Goal: Task Accomplishment & Management: Manage account settings

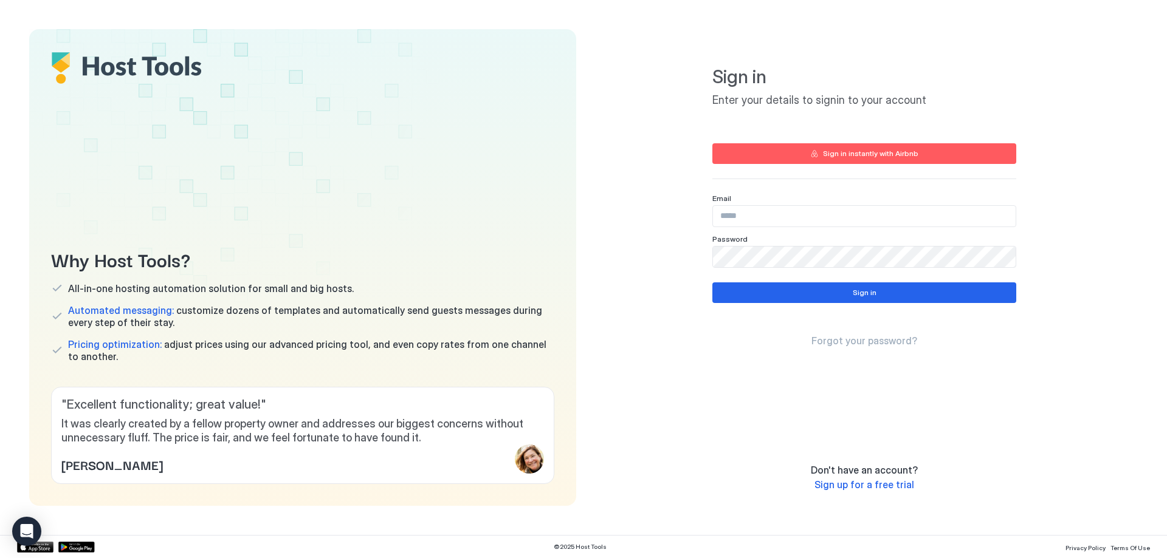
type input "**********"
click at [866, 303] on button "Sign in" at bounding box center [864, 293] width 304 height 21
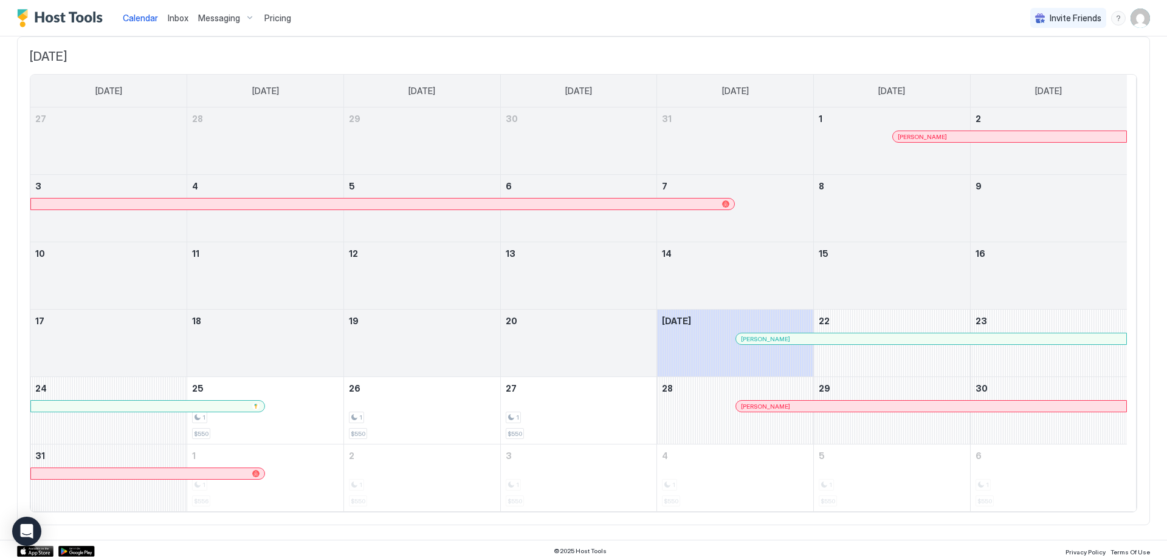
scroll to position [77, 0]
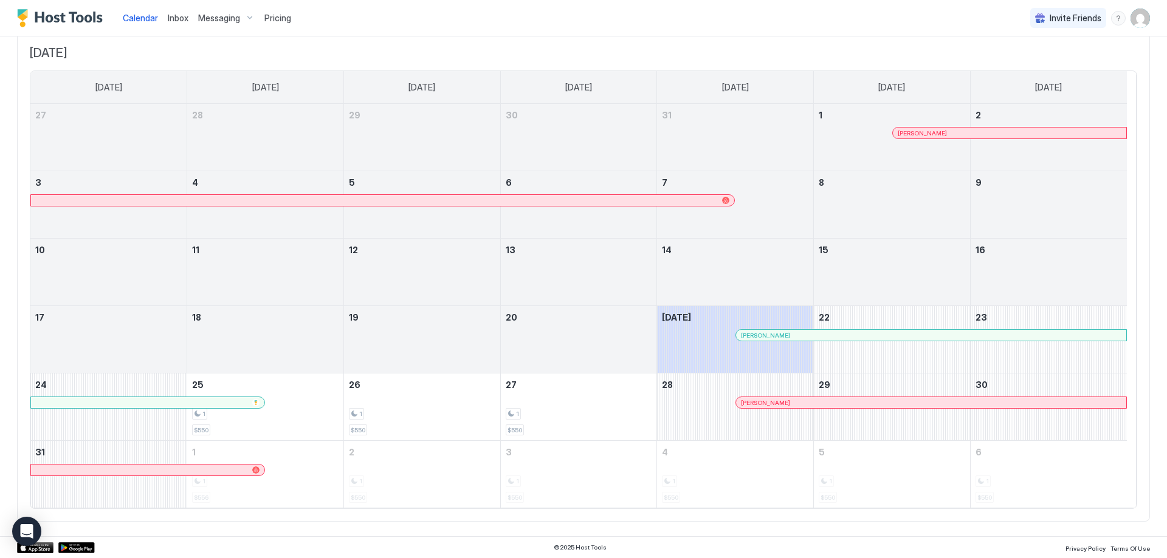
click at [822, 337] on div at bounding box center [822, 336] width 10 height 10
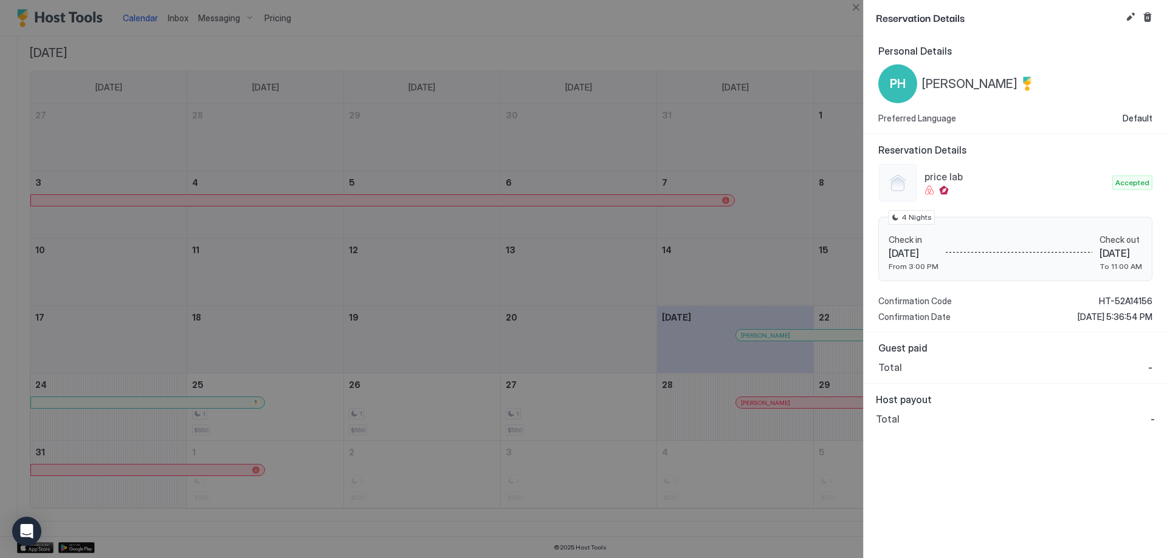
click at [784, 334] on div at bounding box center [583, 279] width 1167 height 558
click at [776, 36] on div at bounding box center [583, 279] width 1167 height 558
click at [606, 506] on div at bounding box center [583, 279] width 1167 height 558
click at [851, 11] on button "Close" at bounding box center [855, 7] width 15 height 15
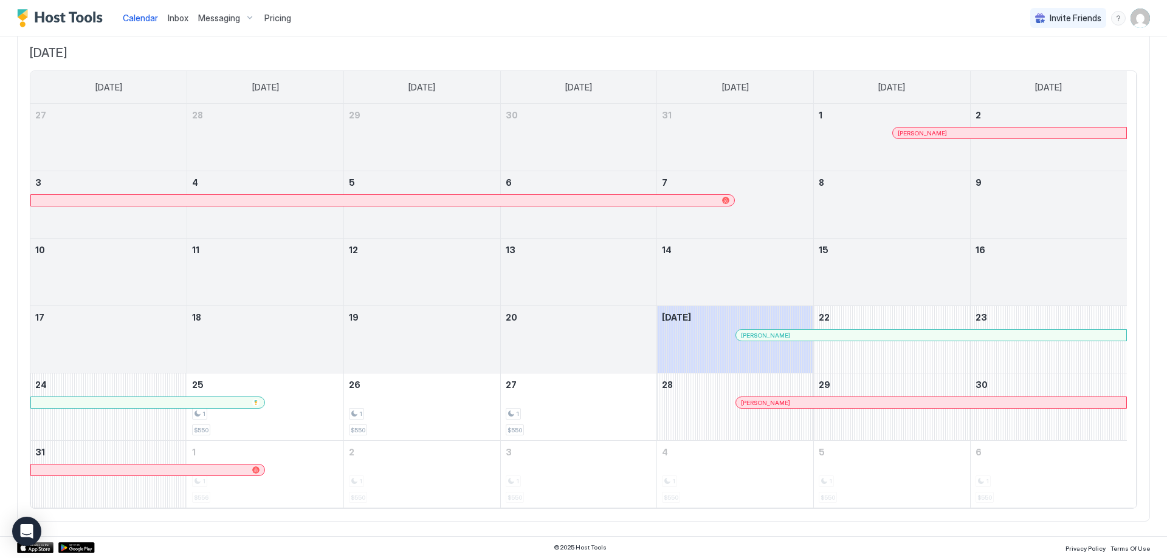
click at [205, 12] on div "Messaging" at bounding box center [226, 18] width 66 height 21
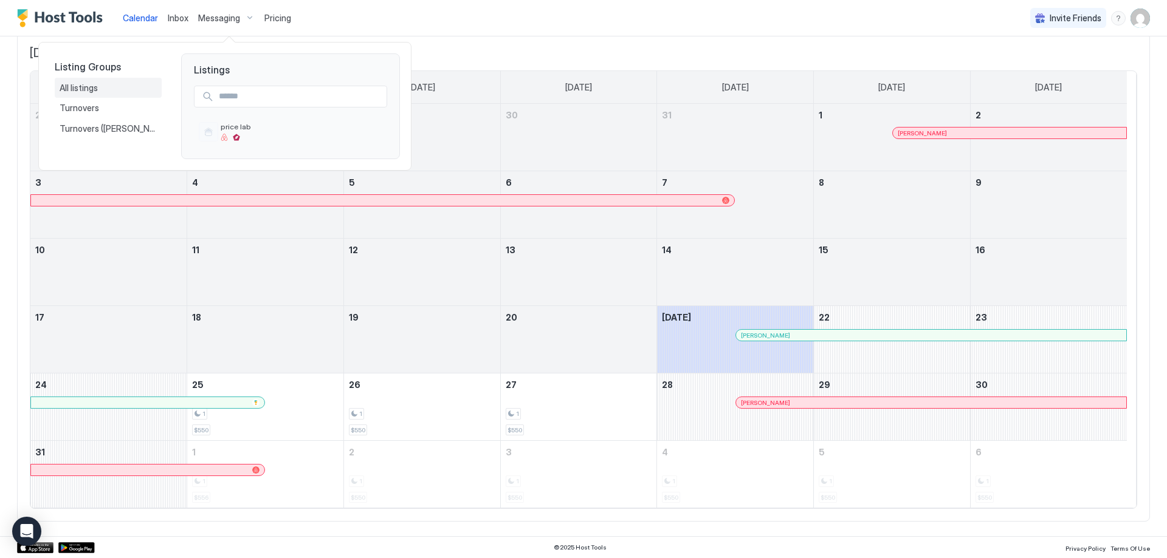
click at [74, 90] on span "All listings" at bounding box center [80, 88] width 40 height 11
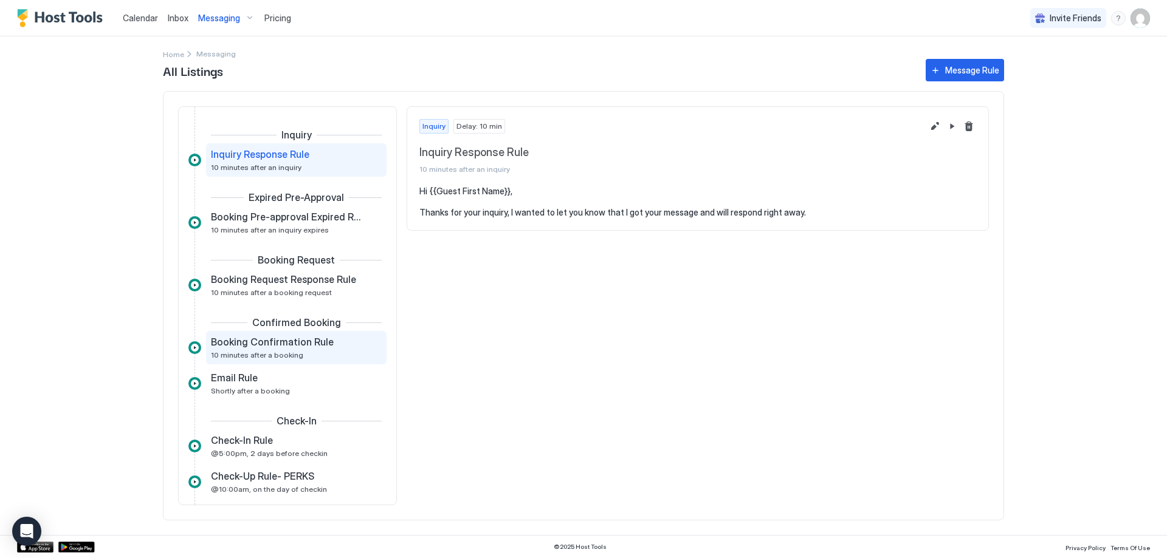
click at [242, 359] on span "10 minutes after a booking" at bounding box center [257, 355] width 92 height 9
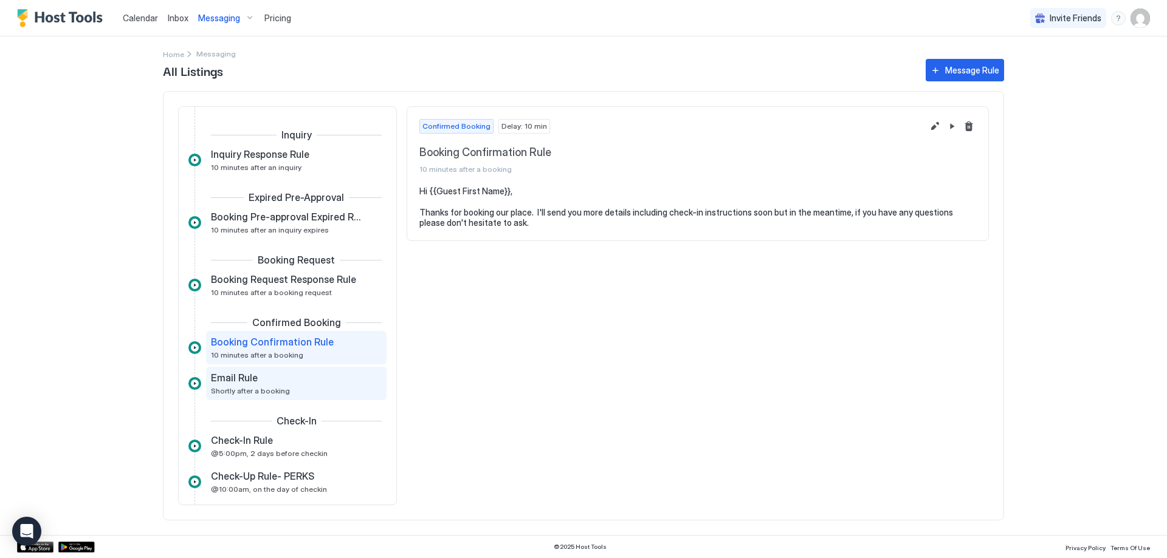
click at [242, 380] on span "Email Rule" at bounding box center [234, 378] width 47 height 12
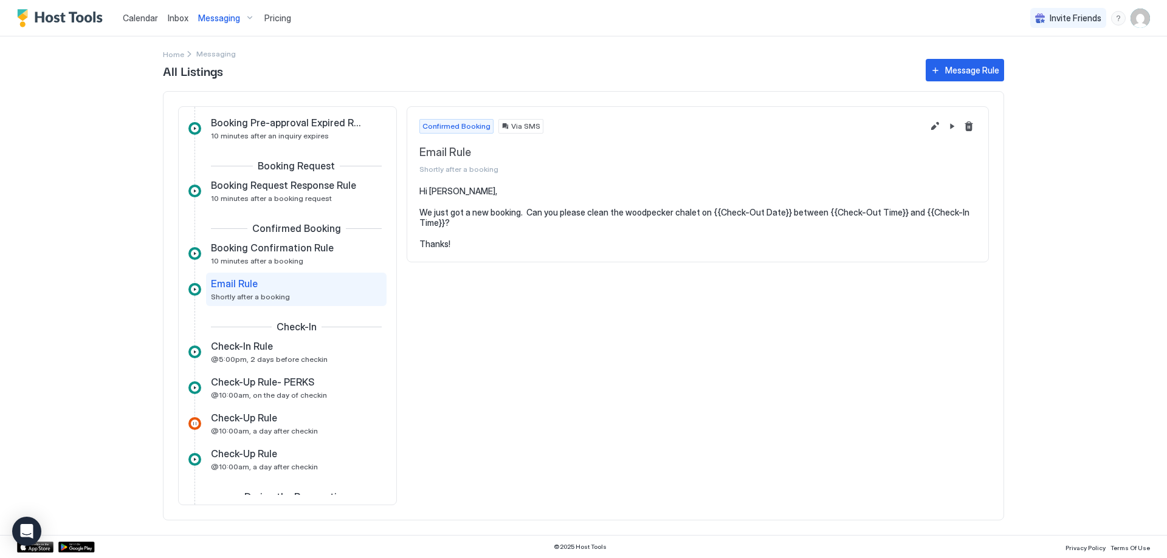
scroll to position [122, 0]
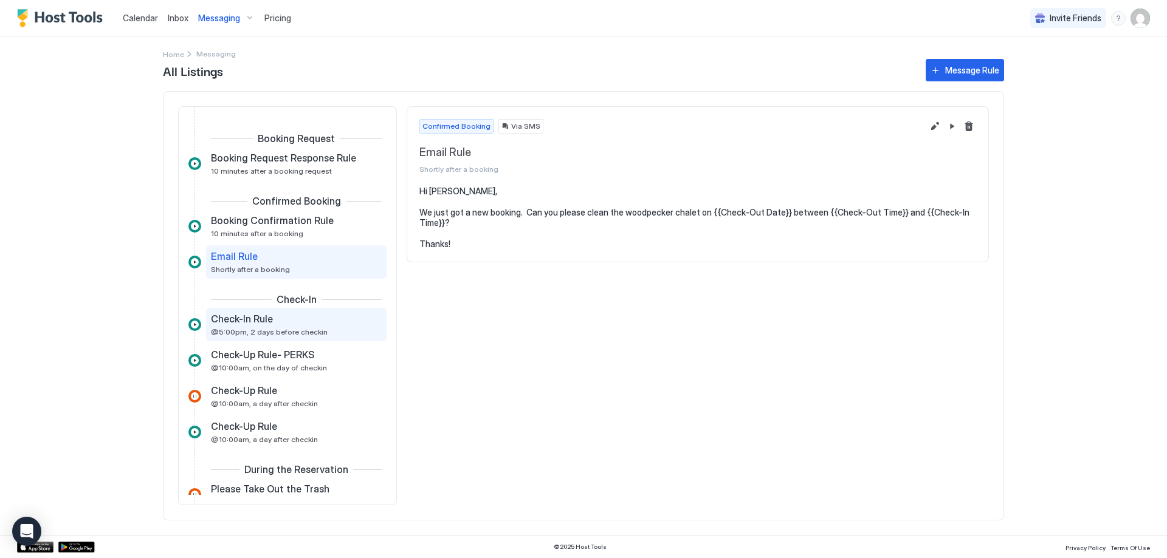
click at [232, 324] on span "Check-In Rule" at bounding box center [242, 319] width 62 height 12
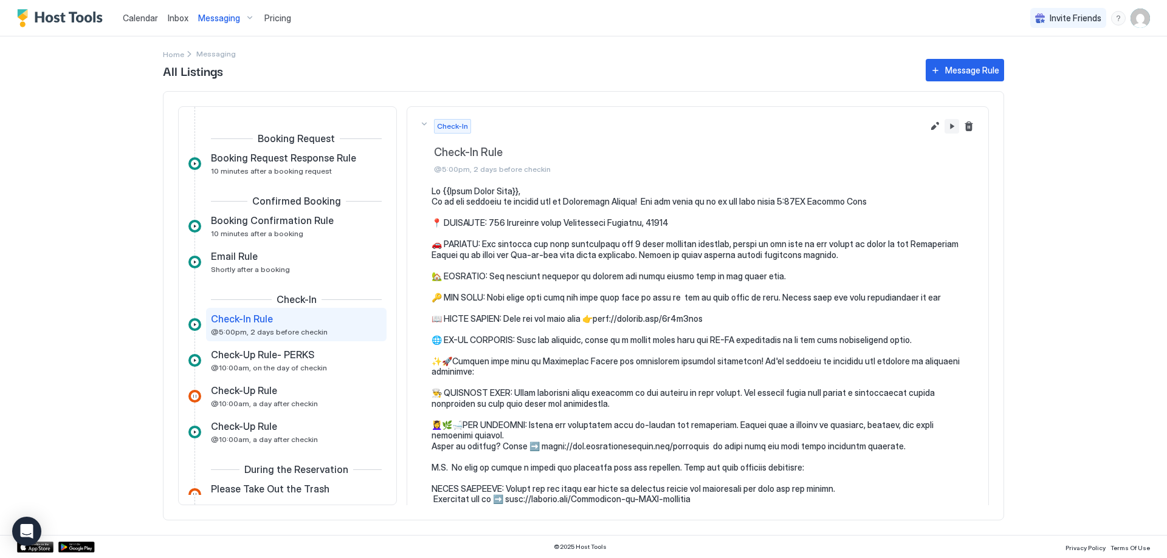
click at [944, 123] on button "Pause Message Rule" at bounding box center [951, 126] width 15 height 15
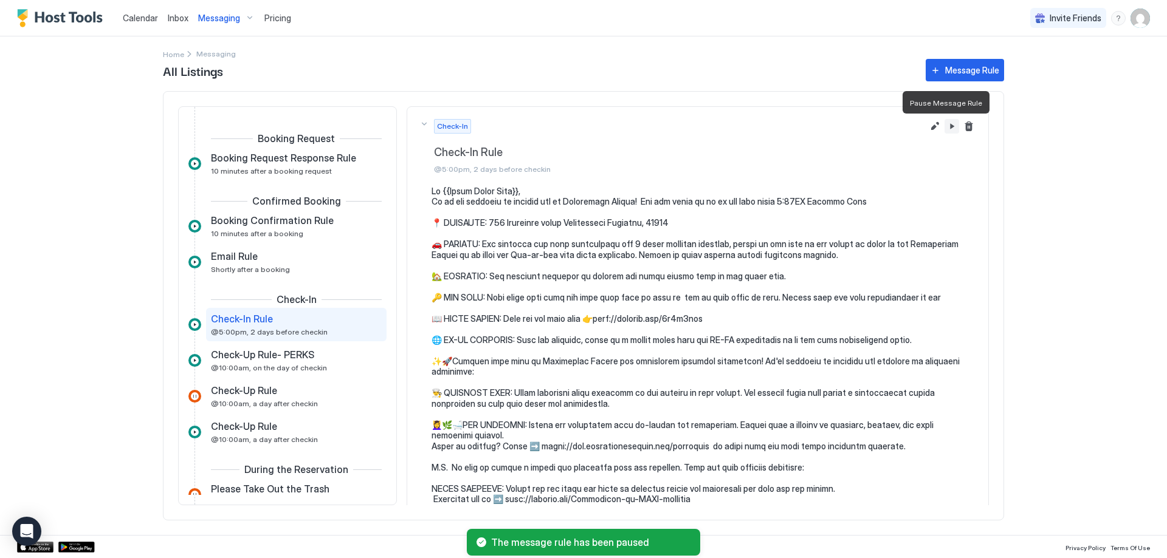
click at [944, 123] on button "Pause Message Rule" at bounding box center [951, 126] width 15 height 15
click at [944, 132] on button "Pause Message Rule" at bounding box center [951, 126] width 15 height 15
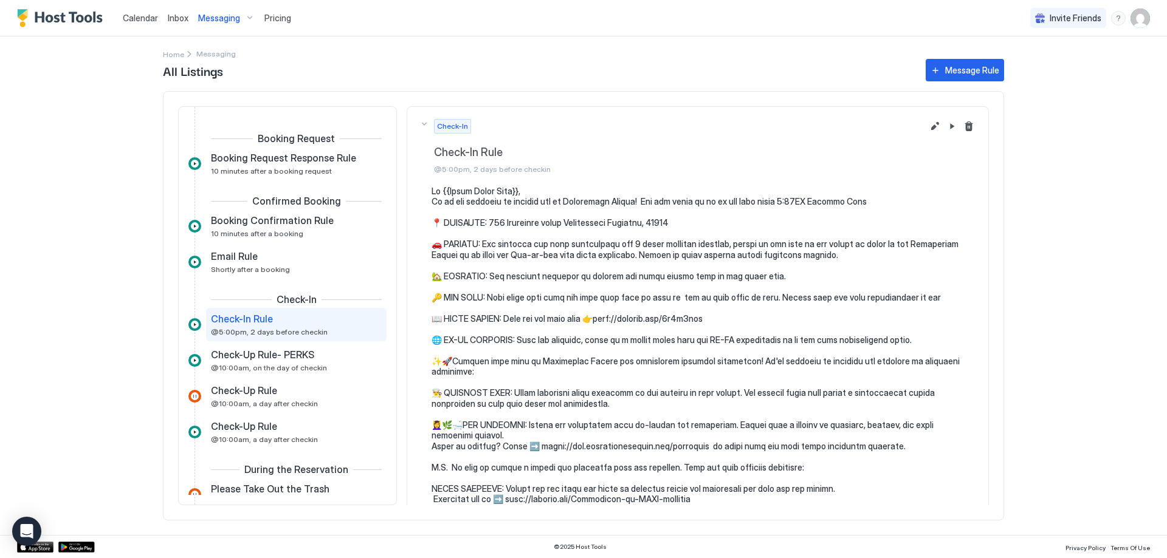
click at [424, 123] on div "Check-In Check-In Rule @5:00pm, 2 days before checkin" at bounding box center [670, 146] width 503 height 55
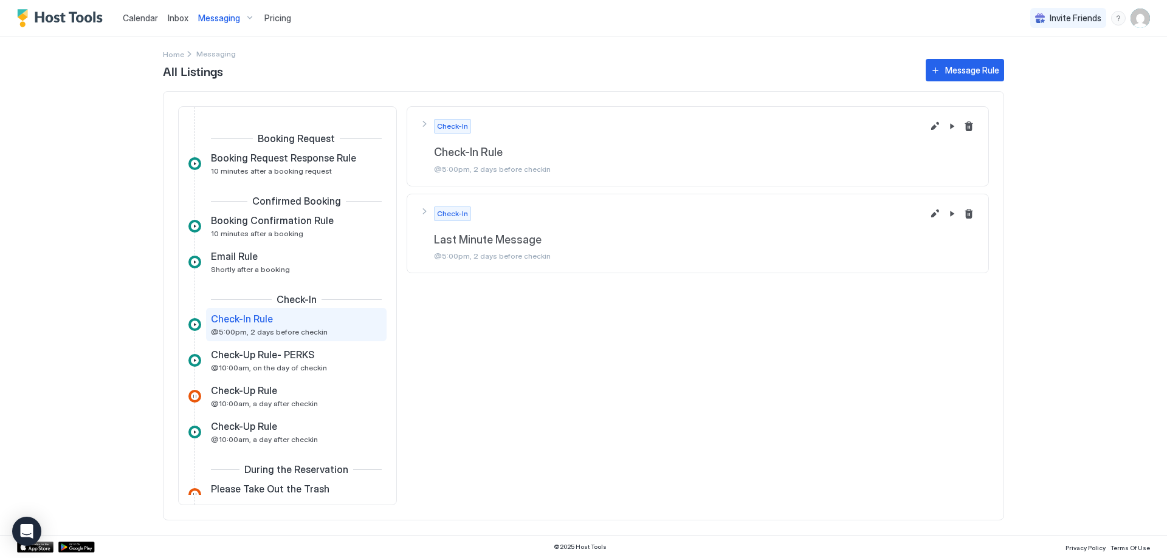
click at [464, 125] on span "Check-In" at bounding box center [452, 126] width 31 height 11
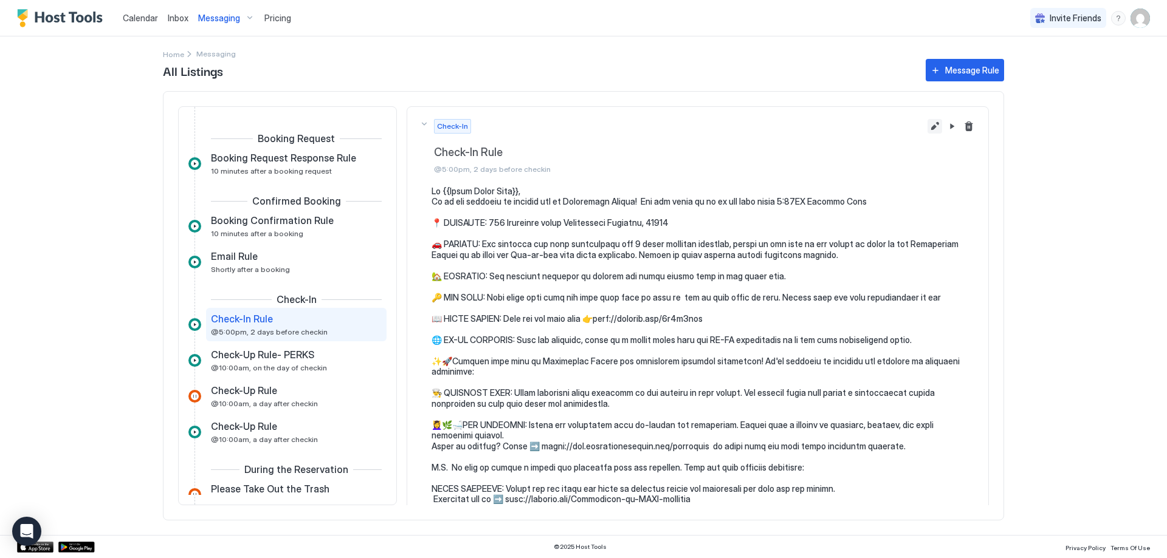
click at [927, 123] on button "Edit message rule" at bounding box center [934, 126] width 15 height 15
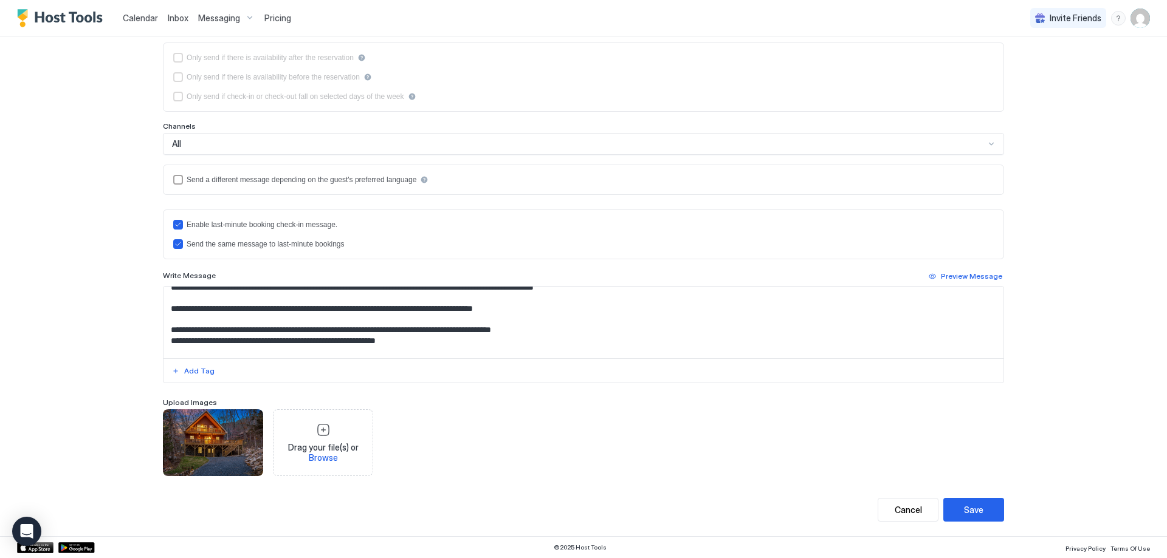
scroll to position [243, 0]
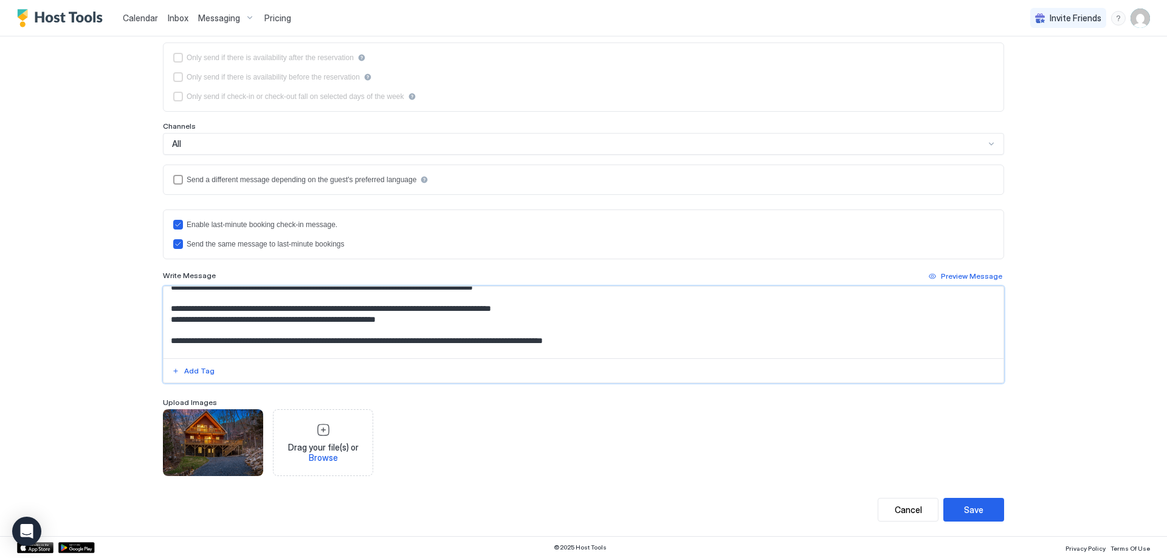
click at [414, 332] on textarea "Input Field" at bounding box center [583, 323] width 840 height 72
click at [652, 343] on textarea "Input Field" at bounding box center [583, 323] width 840 height 72
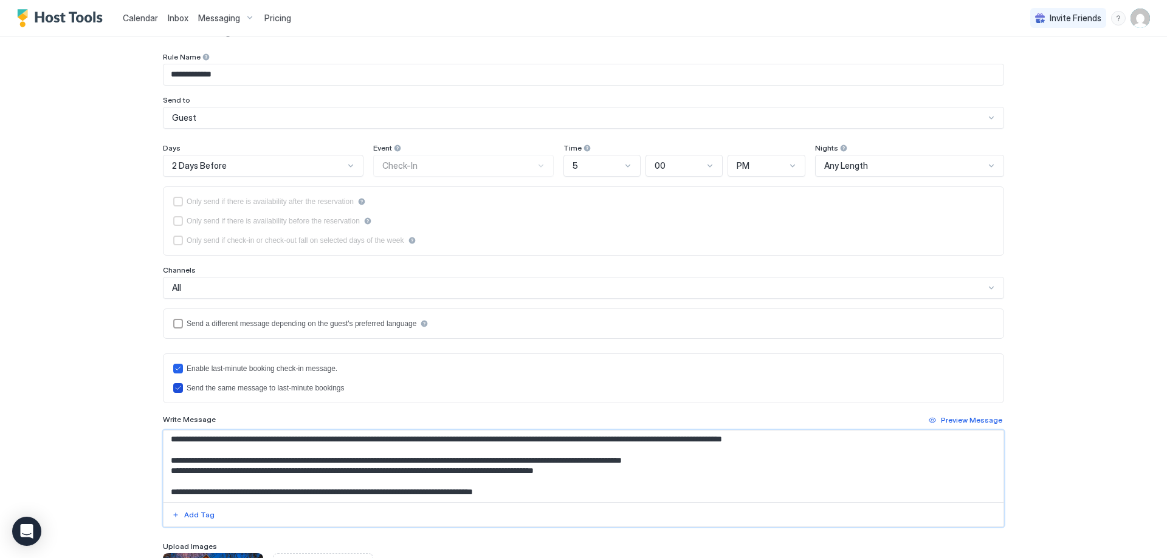
scroll to position [11, 0]
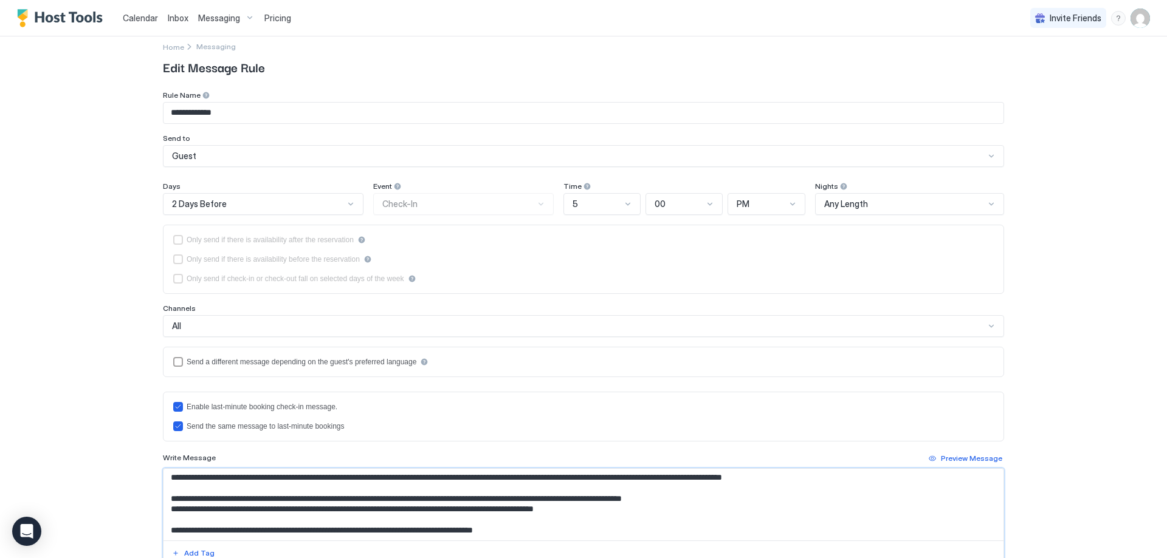
type textarea "**********"
click at [986, 325] on div at bounding box center [991, 326] width 10 height 10
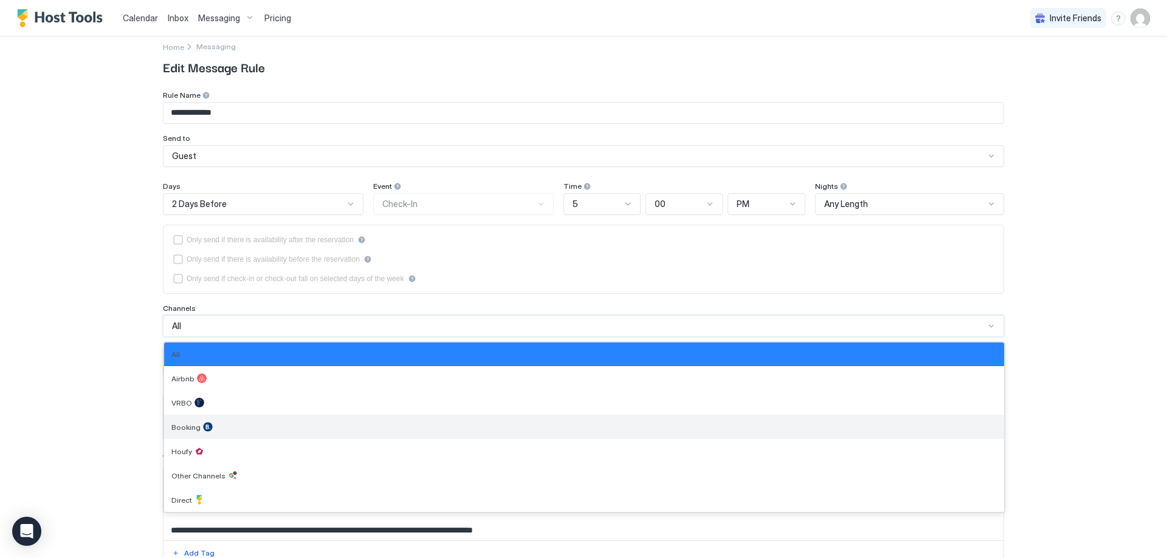
click at [206, 422] on div "Booking" at bounding box center [584, 427] width 840 height 24
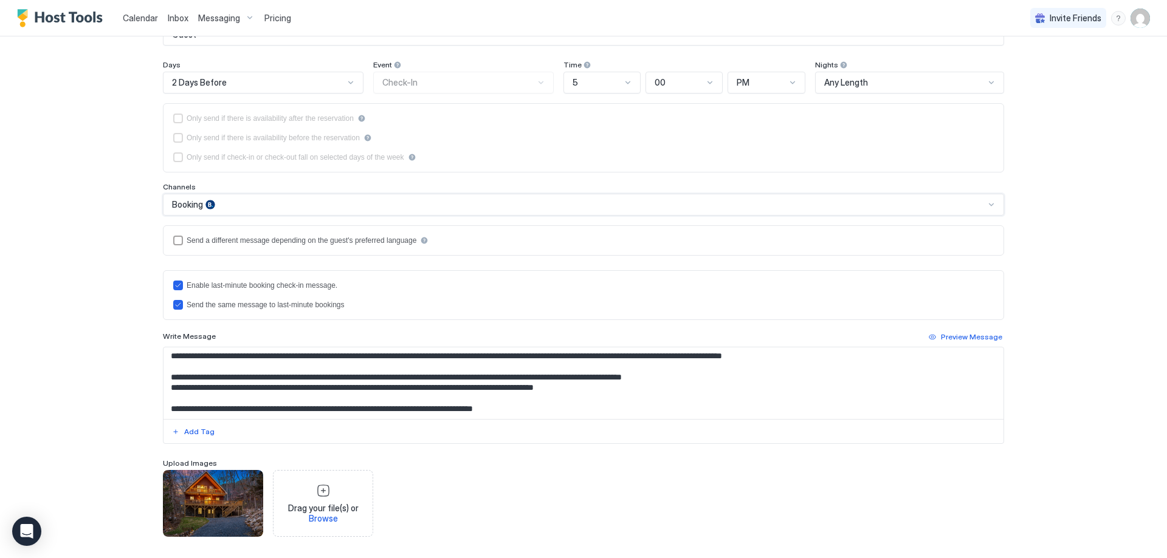
scroll to position [72, 0]
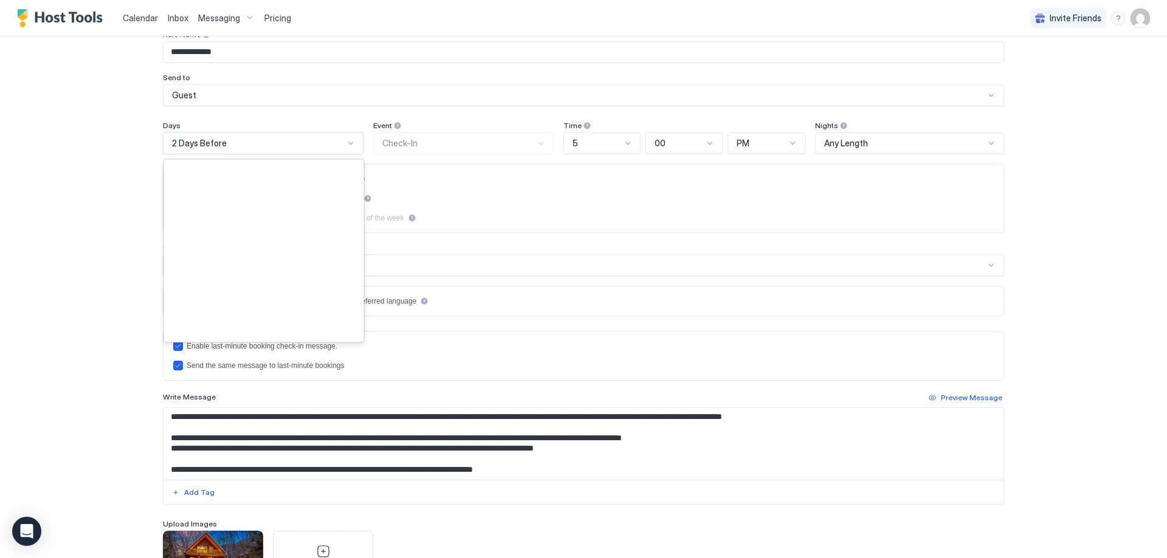
click at [346, 142] on div at bounding box center [351, 144] width 10 height 10
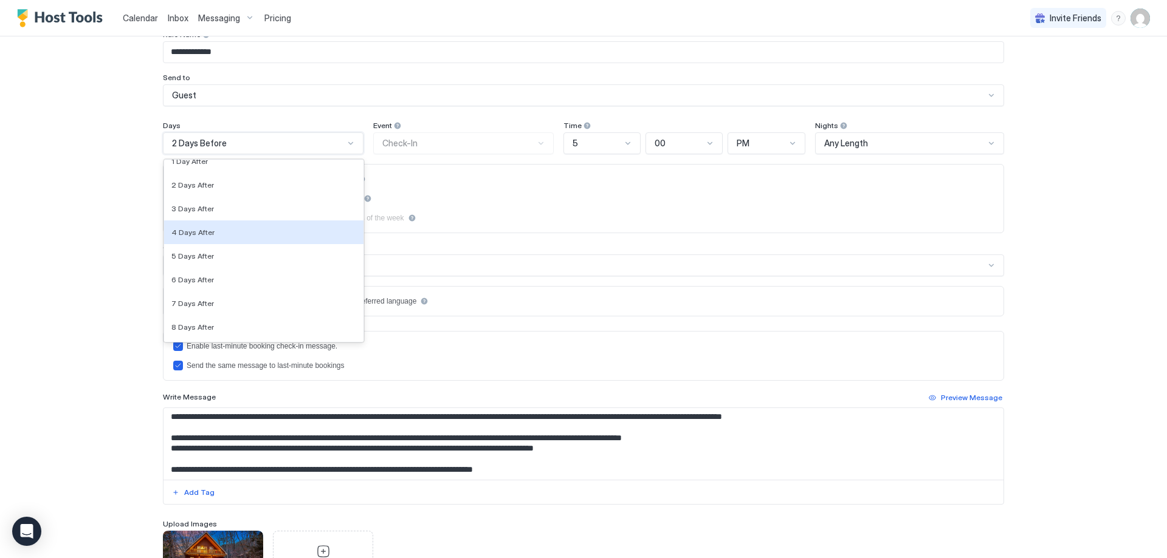
scroll to position [1948, 0]
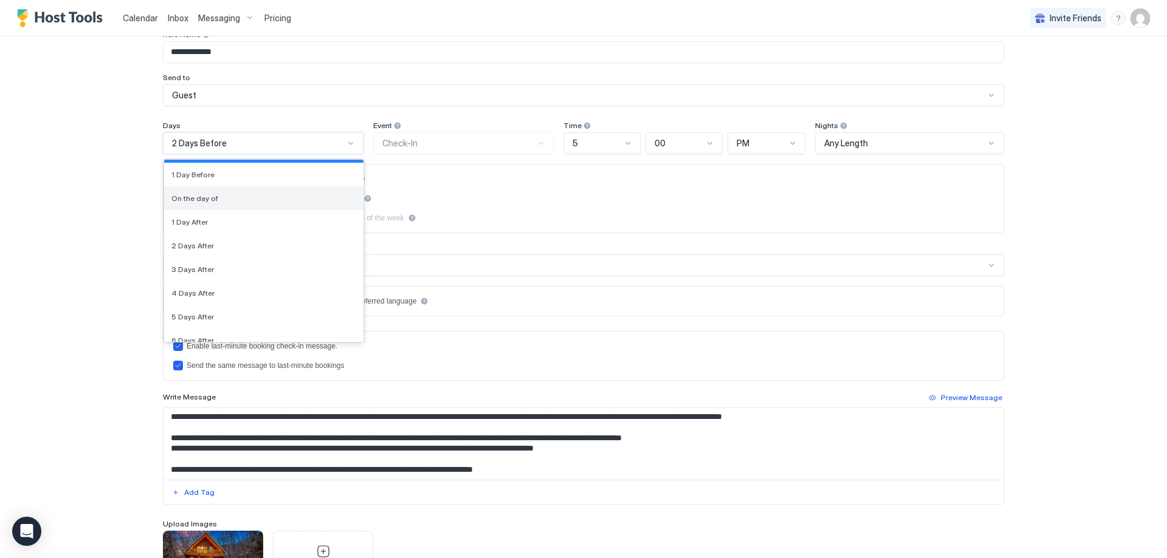
click at [294, 204] on div "On the day of" at bounding box center [263, 199] width 199 height 24
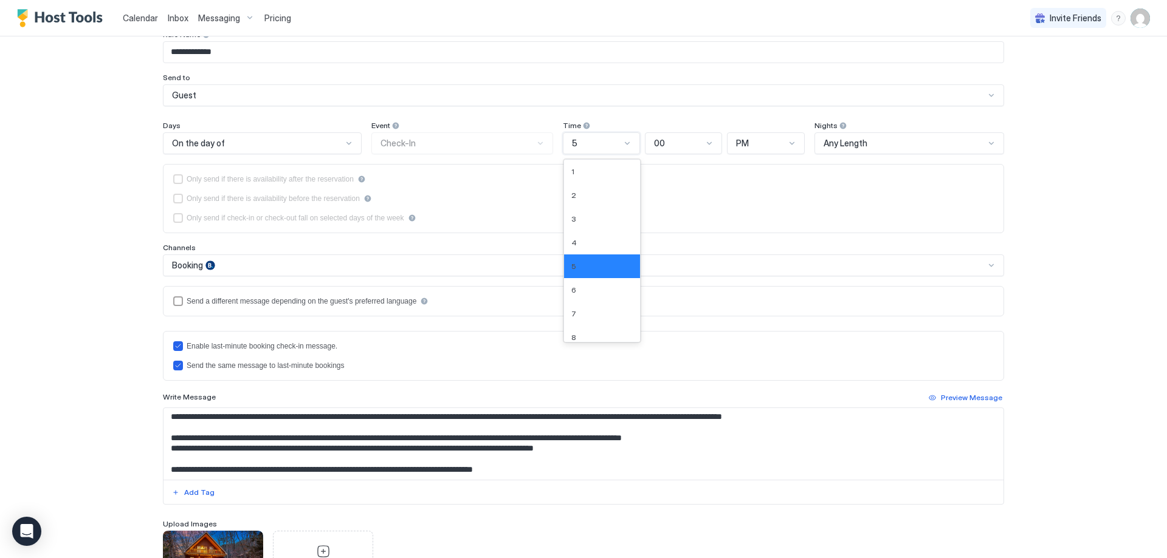
click at [622, 144] on div at bounding box center [627, 144] width 10 height 10
click at [583, 306] on div "10" at bounding box center [601, 308] width 61 height 9
click at [704, 142] on div at bounding box center [709, 144] width 10 height 10
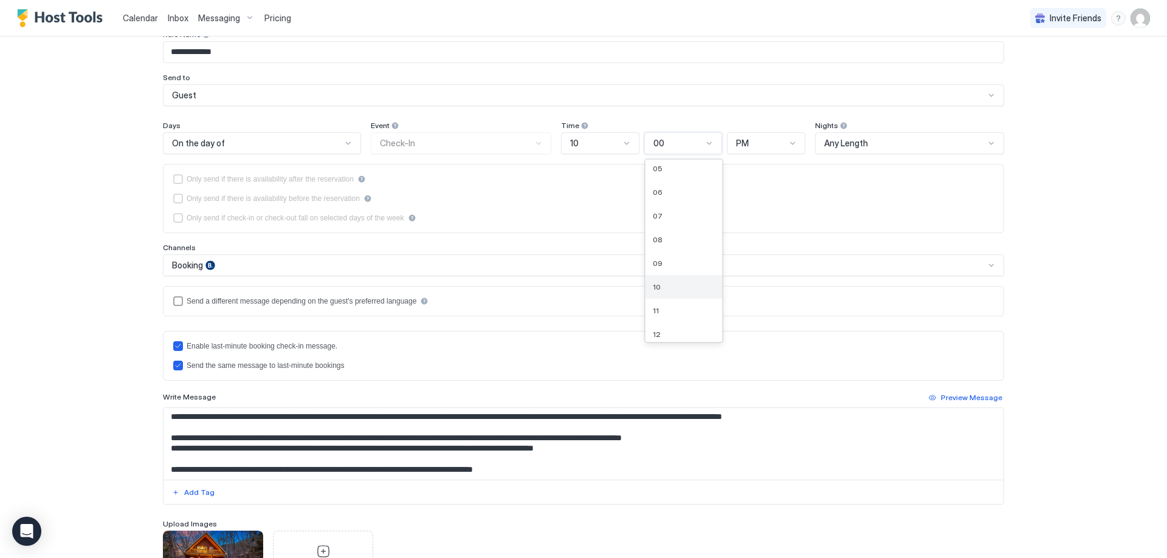
click at [654, 286] on span "10" at bounding box center [657, 287] width 8 height 9
click at [787, 146] on div at bounding box center [792, 144] width 10 height 10
click at [752, 173] on div "AM" at bounding box center [766, 171] width 62 height 9
click at [891, 194] on div "Only send if there is availability after the reservation Only send if there is …" at bounding box center [583, 198] width 820 height 49
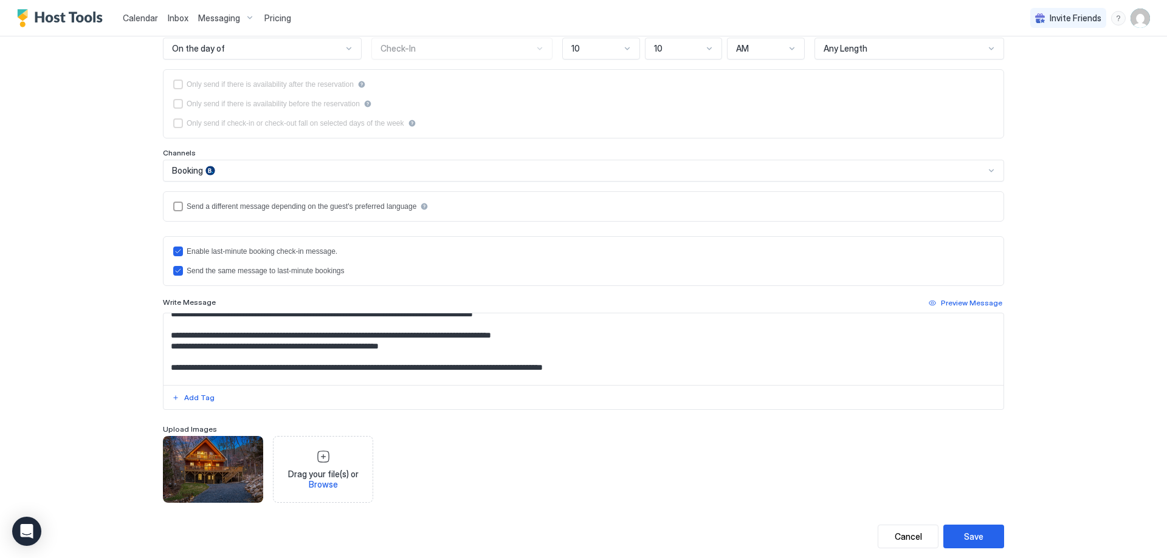
scroll to position [193, 0]
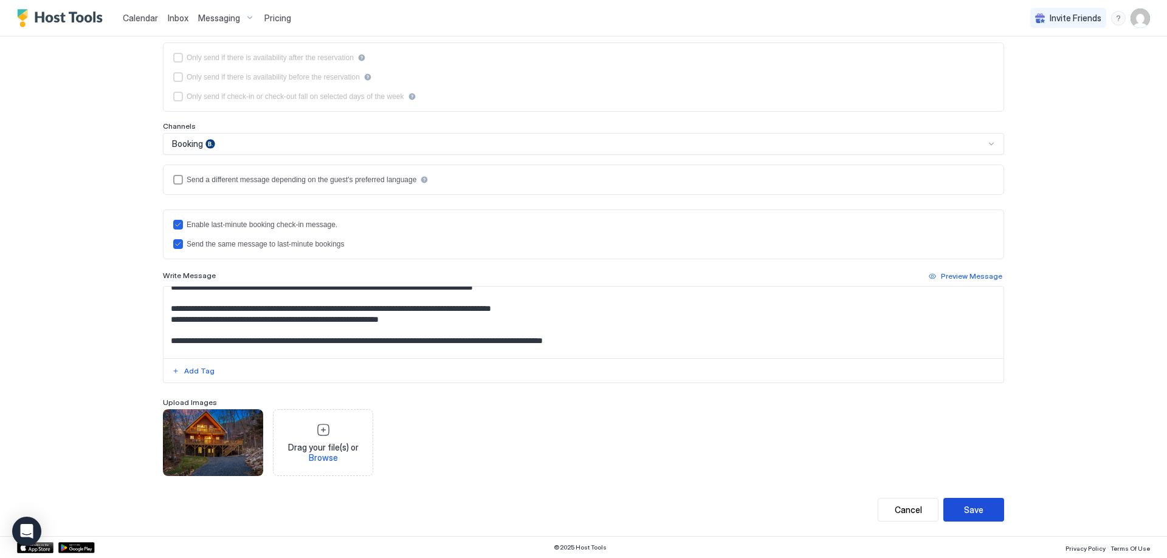
click at [973, 512] on div "Save" at bounding box center [973, 510] width 19 height 13
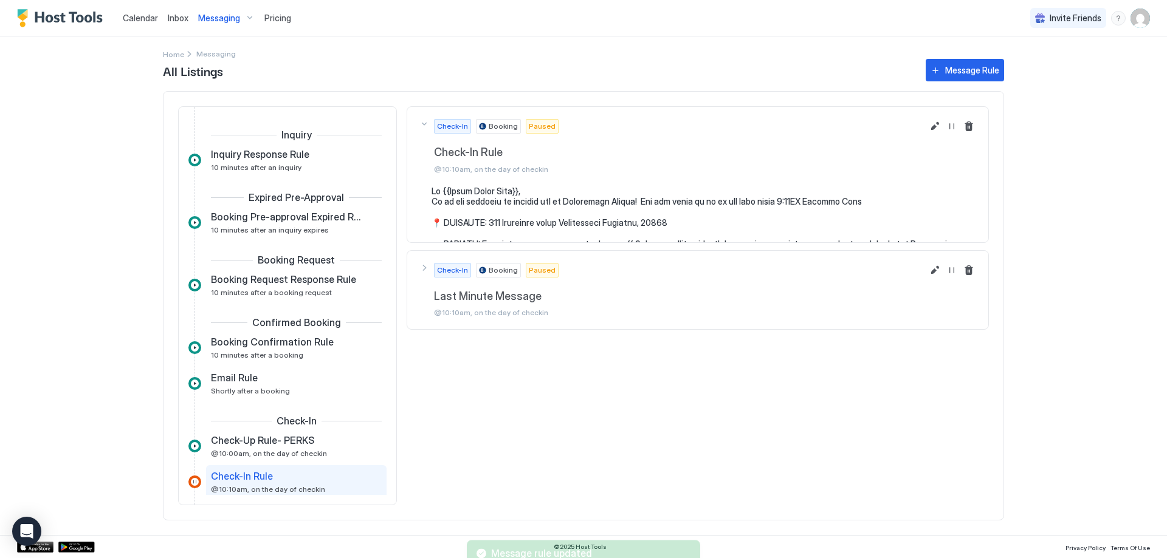
scroll to position [176, 0]
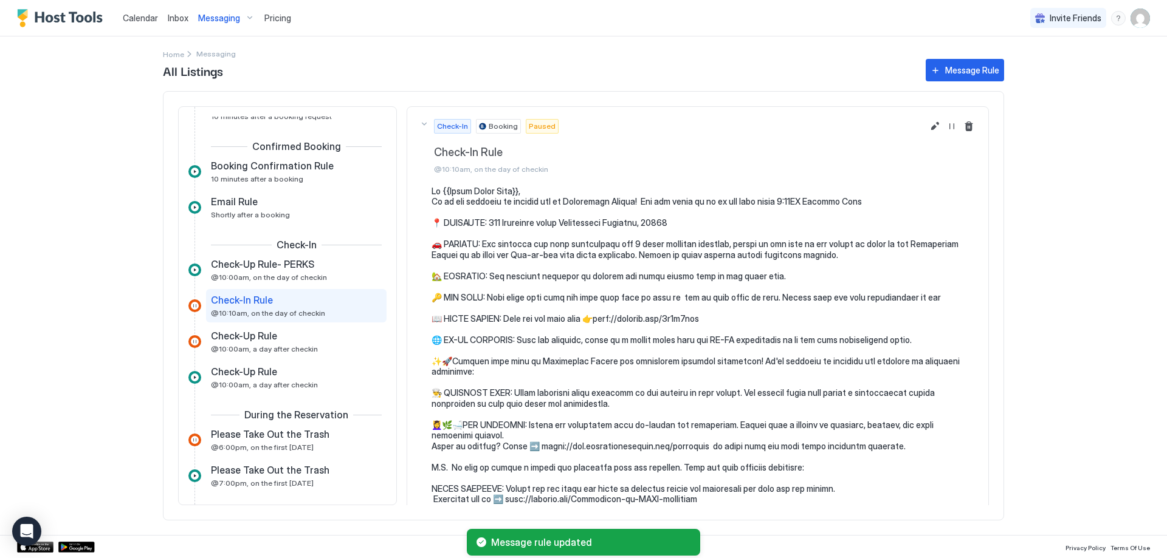
click at [544, 124] on span "Paused" at bounding box center [542, 126] width 27 height 11
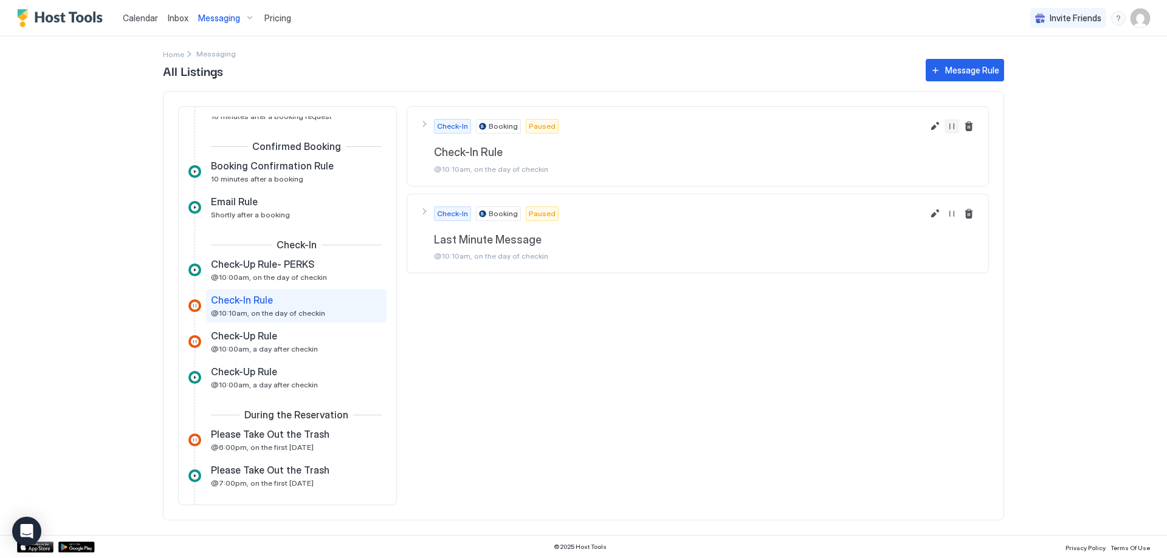
click at [950, 125] on button "Resume Message Rule" at bounding box center [951, 126] width 15 height 15
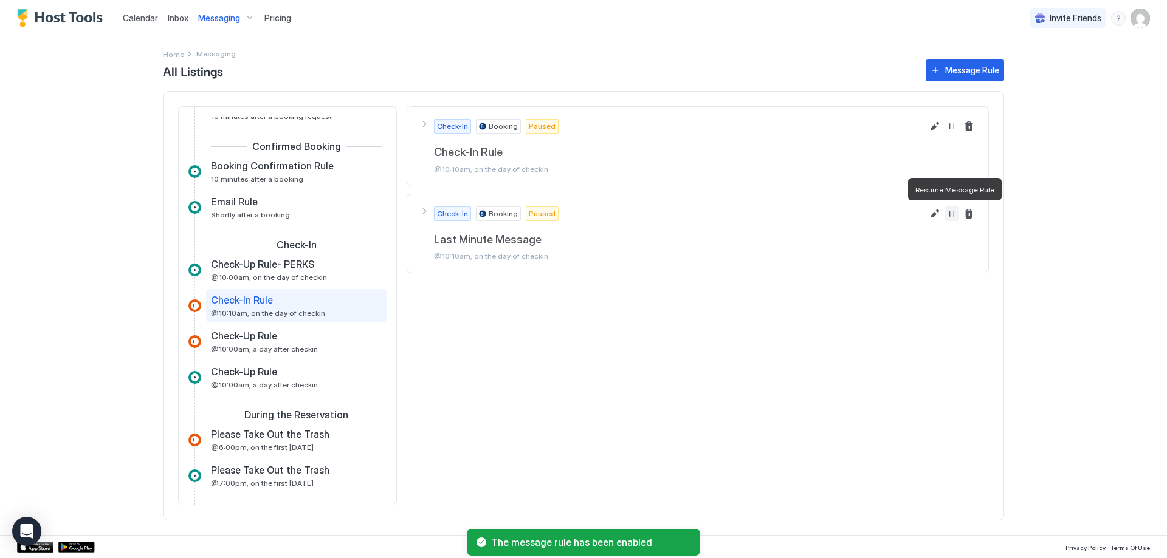
click at [951, 210] on button "Resume Message Rule" at bounding box center [951, 214] width 15 height 15
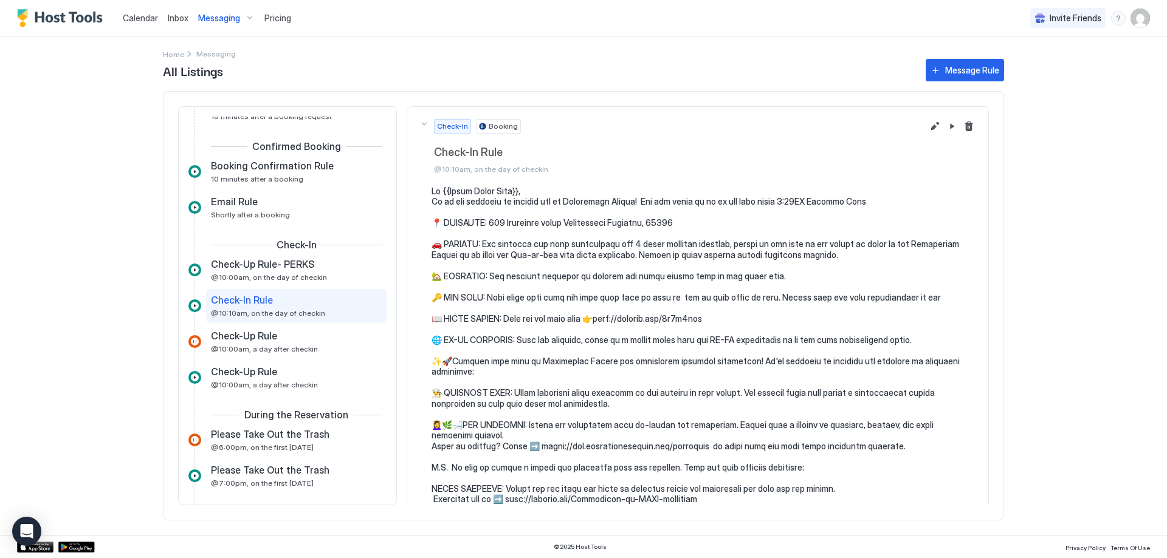
click at [503, 120] on div "Booking" at bounding box center [498, 126] width 45 height 15
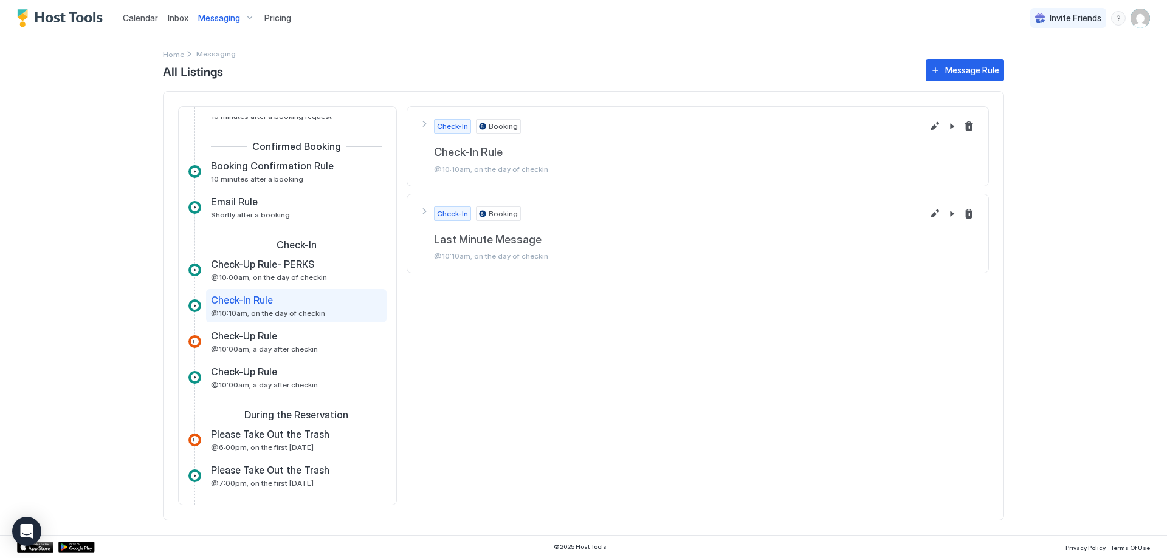
click at [503, 120] on div "Booking" at bounding box center [498, 126] width 45 height 15
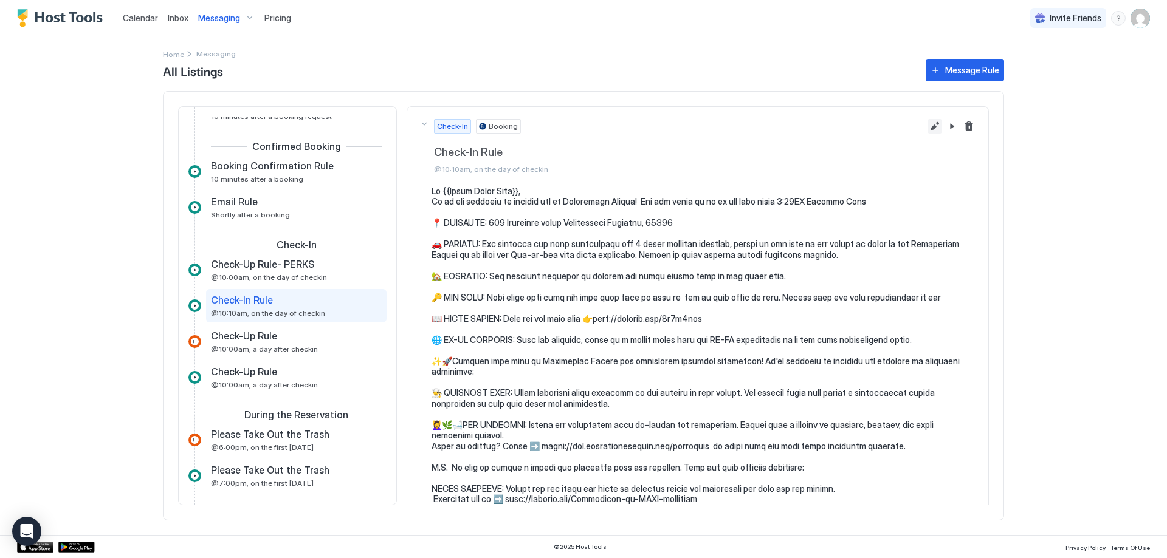
click at [927, 125] on button "Edit message rule" at bounding box center [934, 126] width 15 height 15
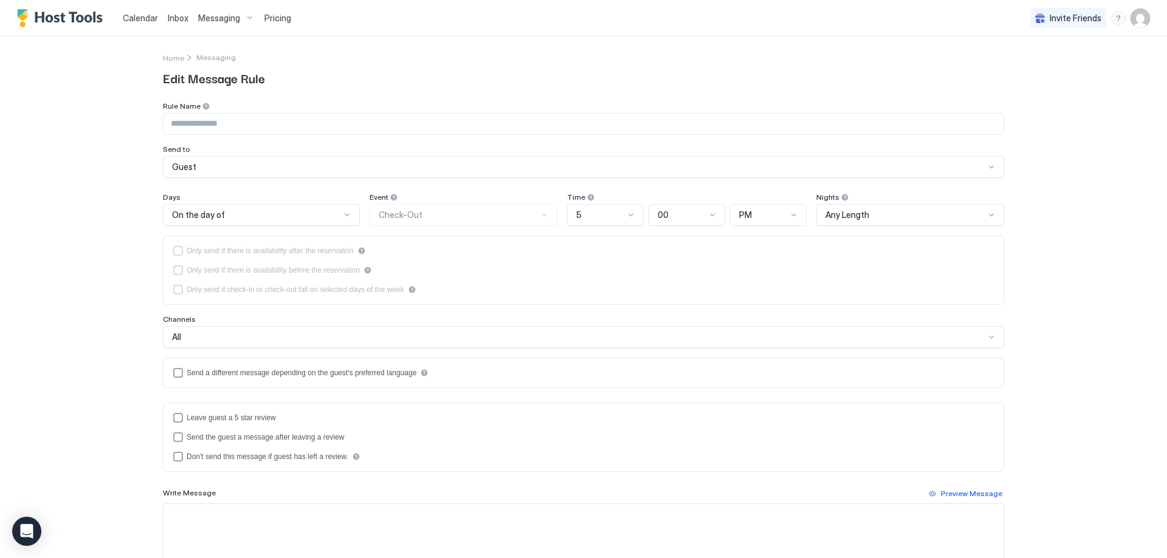
type input "**********"
type textarea "**********"
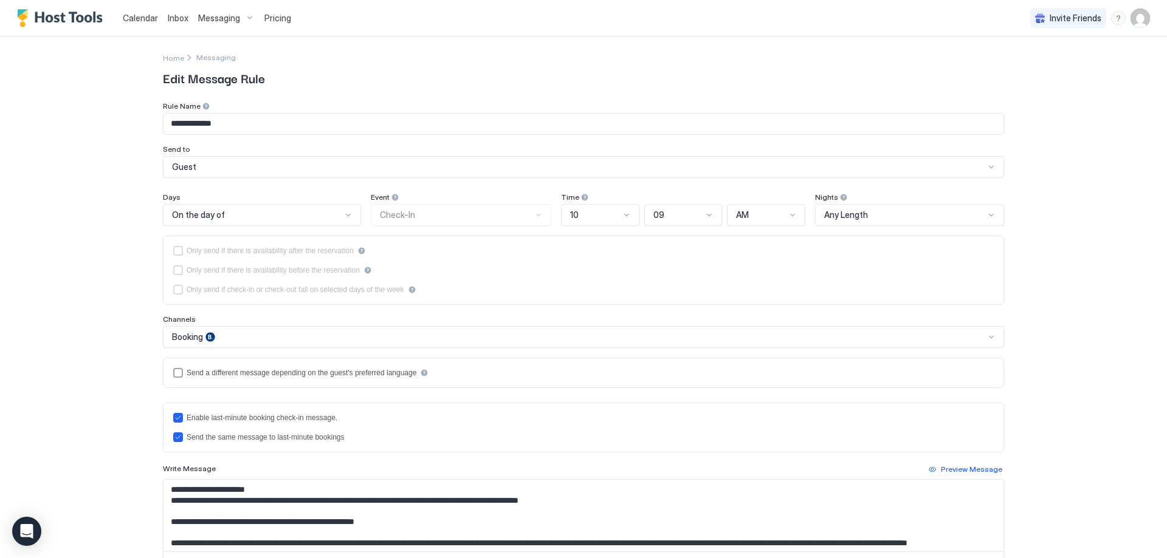
click at [290, 338] on div "Booking" at bounding box center [578, 337] width 812 height 11
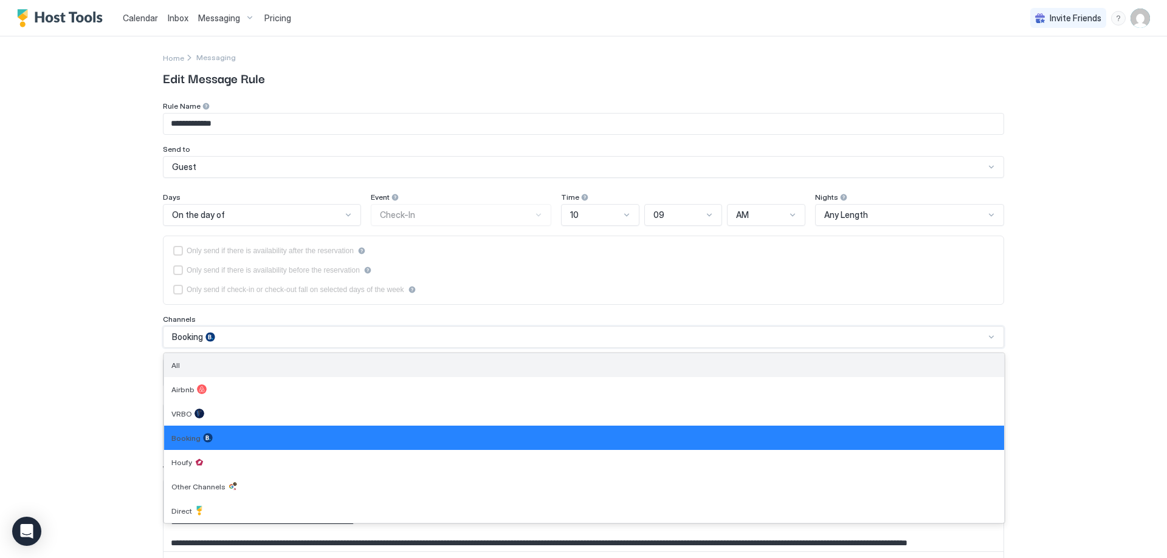
click at [176, 371] on div "All" at bounding box center [584, 366] width 840 height 24
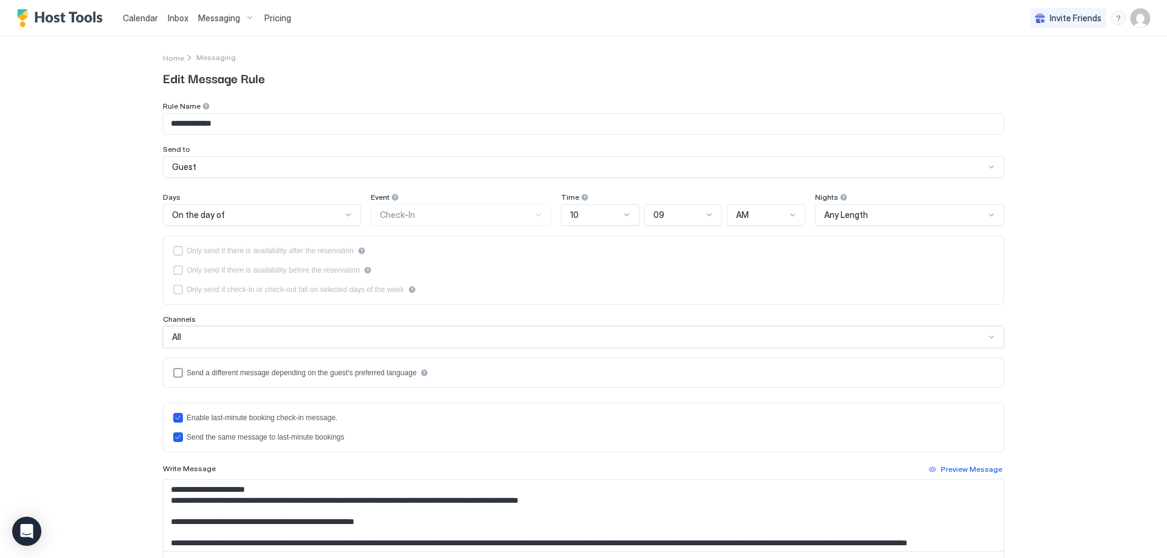
click at [190, 340] on div "All" at bounding box center [578, 337] width 812 height 11
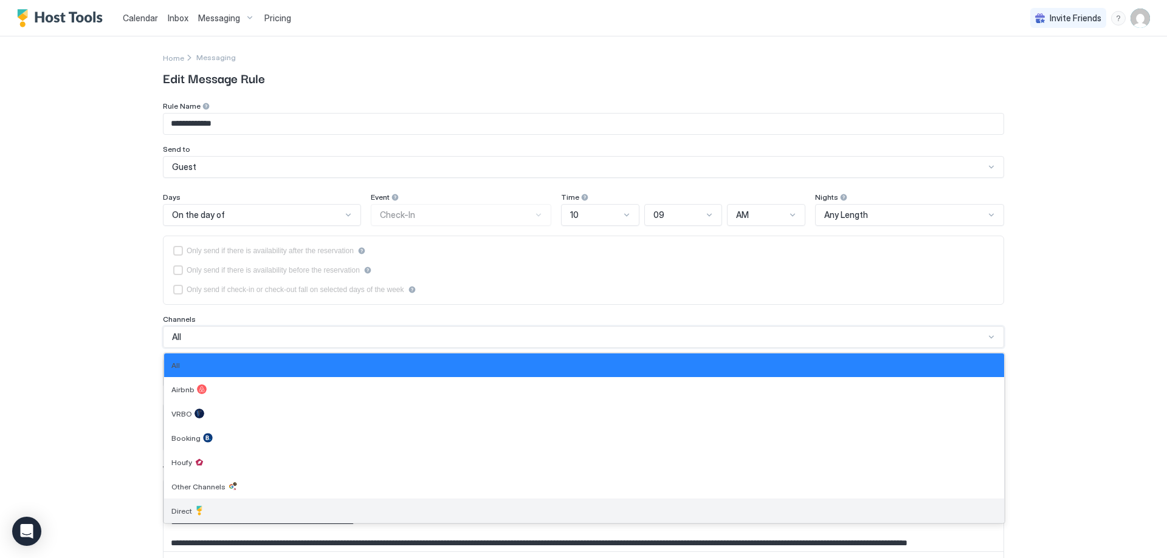
click at [183, 510] on span "Direct" at bounding box center [181, 511] width 21 height 9
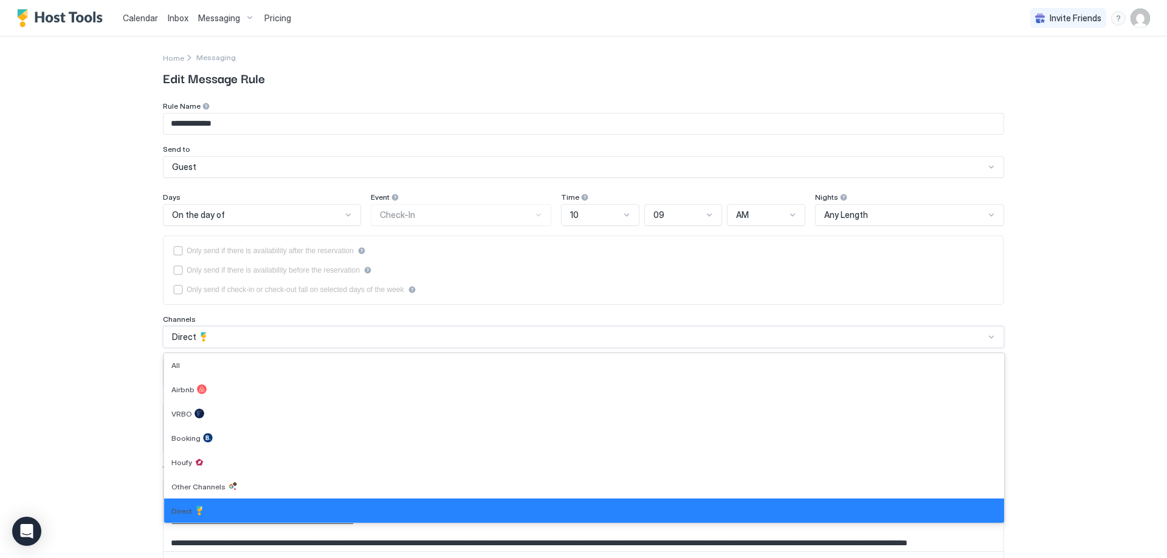
click at [185, 335] on span "Direct" at bounding box center [184, 337] width 24 height 11
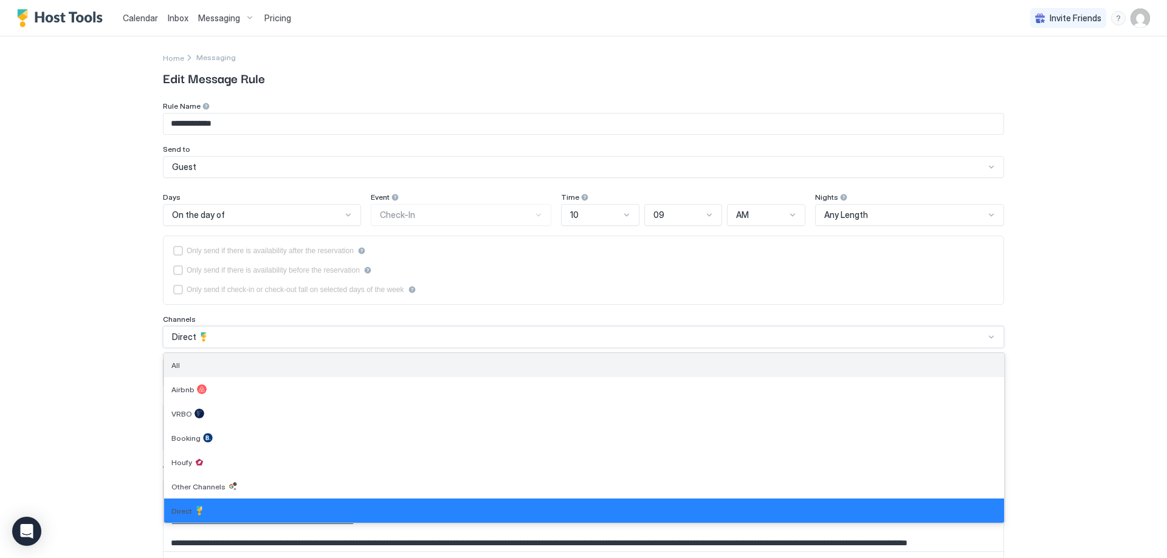
click at [176, 371] on div "All" at bounding box center [584, 366] width 840 height 24
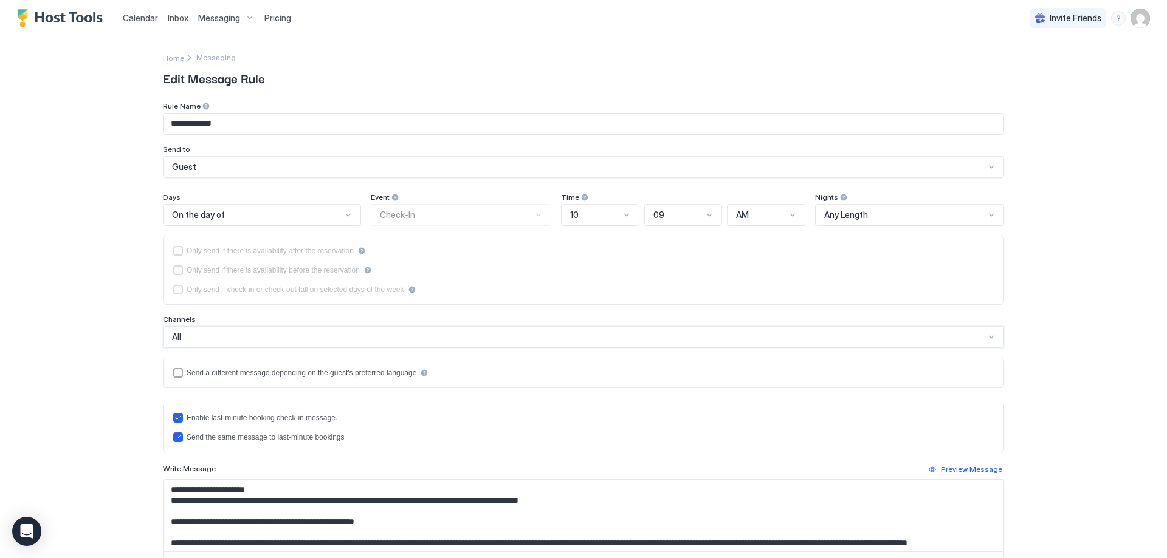
click at [704, 215] on div at bounding box center [709, 215] width 10 height 10
click at [667, 244] on div "00" at bounding box center [684, 243] width 63 height 9
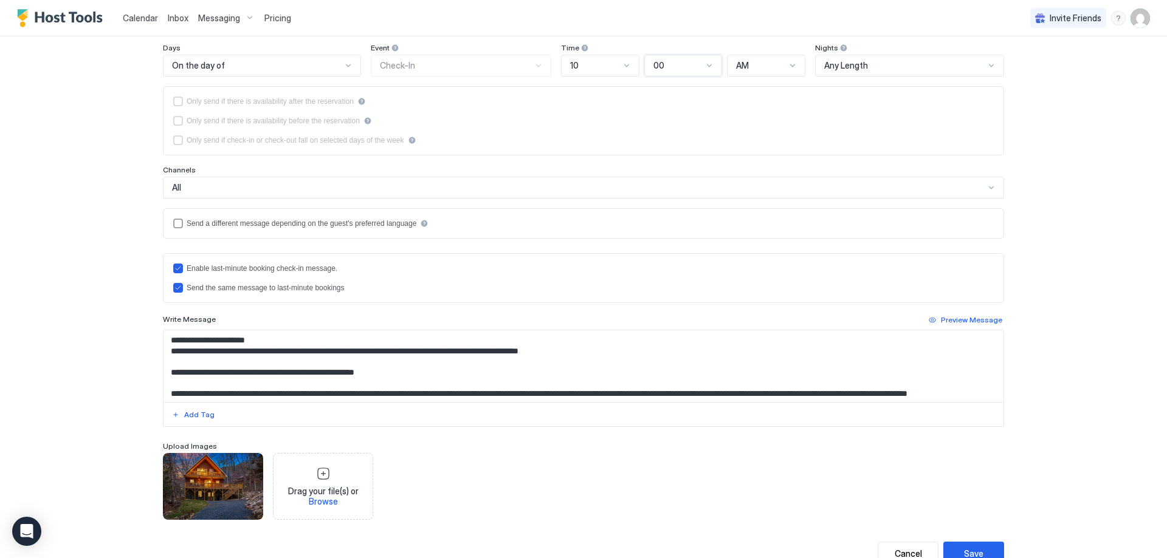
scroll to position [193, 0]
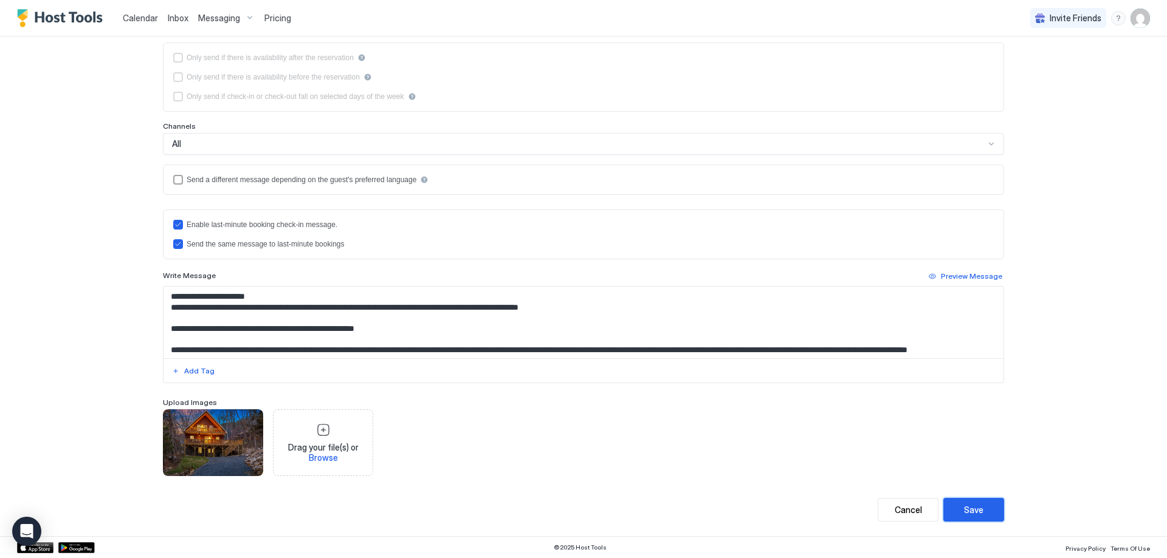
click at [980, 513] on button "Save" at bounding box center [973, 510] width 61 height 24
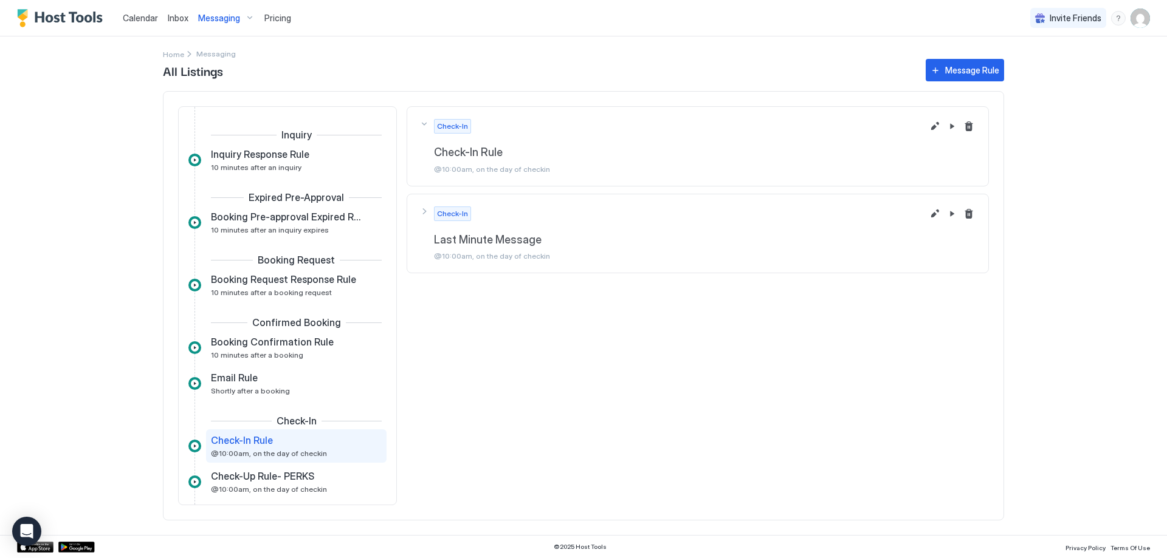
scroll to position [140, 0]
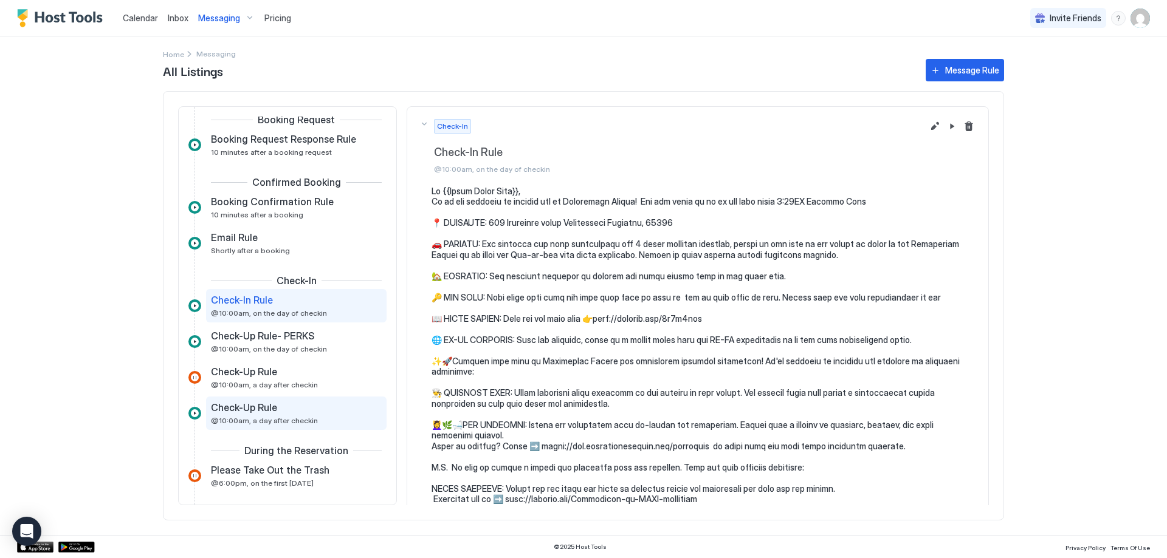
click at [335, 414] on div "Check-Up Rule @10:00am, a day after checkin" at bounding box center [288, 414] width 154 height 24
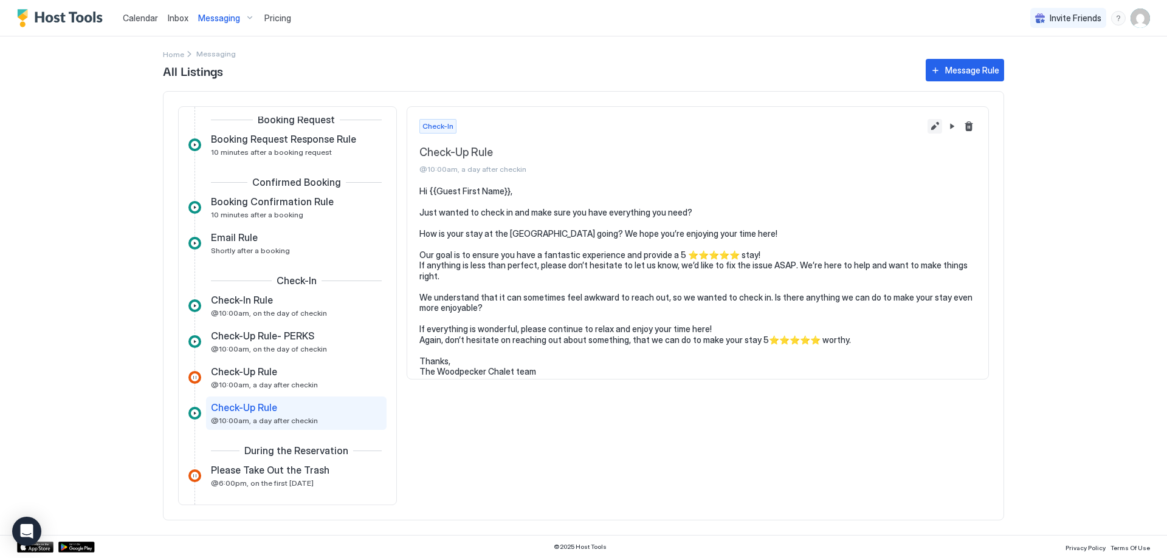
click at [935, 126] on button "Edit message rule" at bounding box center [934, 126] width 15 height 15
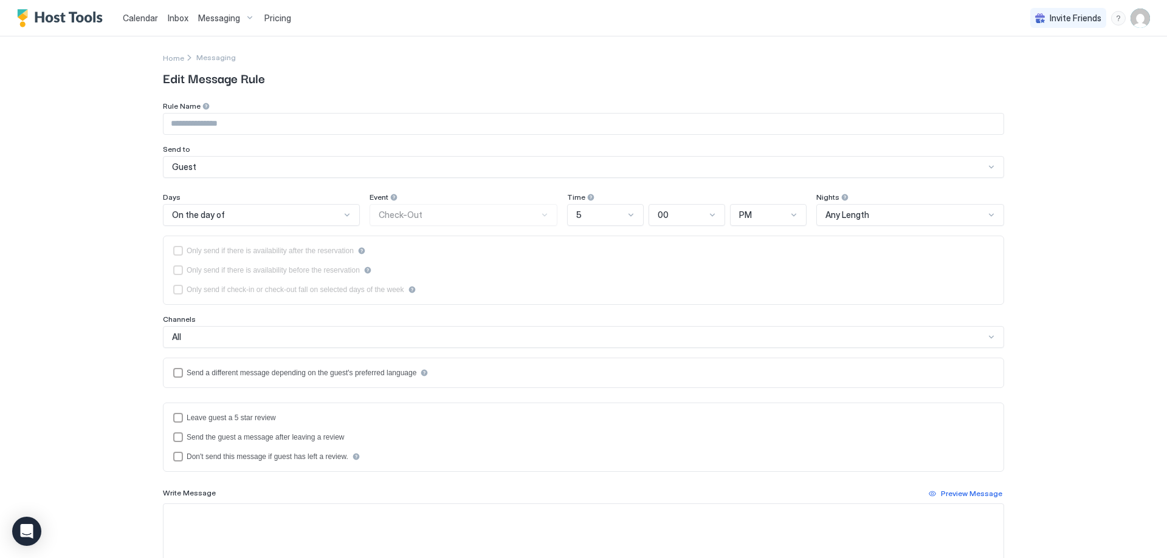
type input "**********"
type textarea "**********"
